Goal: Navigation & Orientation: Find specific page/section

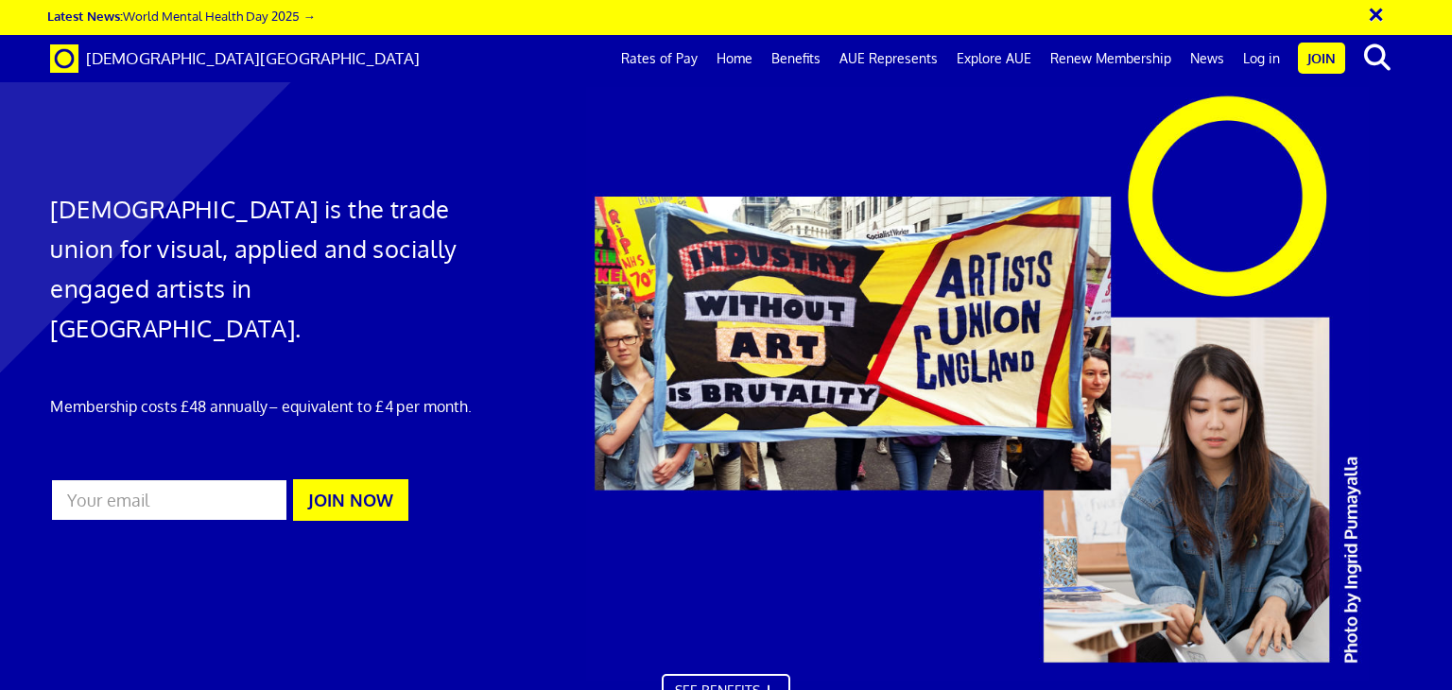
scroll to position [0, 14]
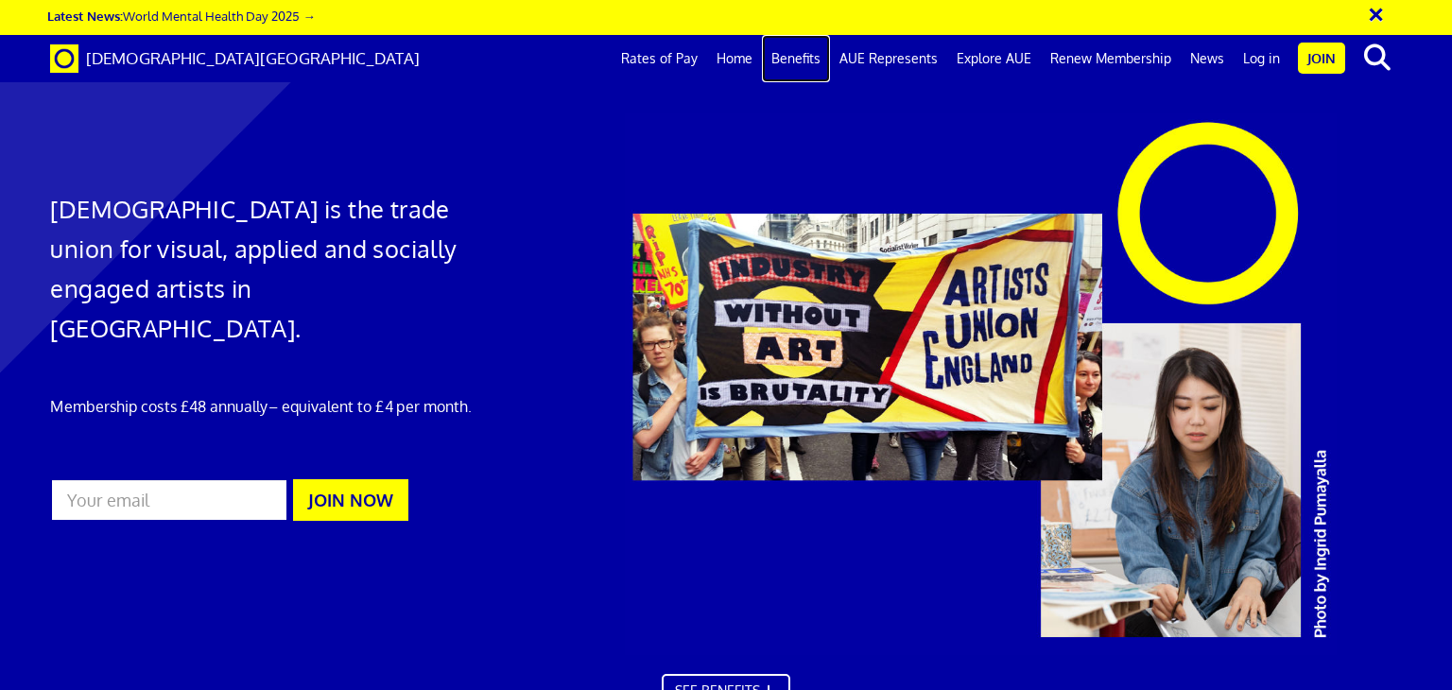
click at [796, 61] on link "Benefits" at bounding box center [796, 58] width 68 height 47
click at [807, 64] on link "Benefits" at bounding box center [796, 58] width 68 height 47
click at [1191, 67] on link "News" at bounding box center [1207, 58] width 53 height 47
